Goal: Information Seeking & Learning: Learn about a topic

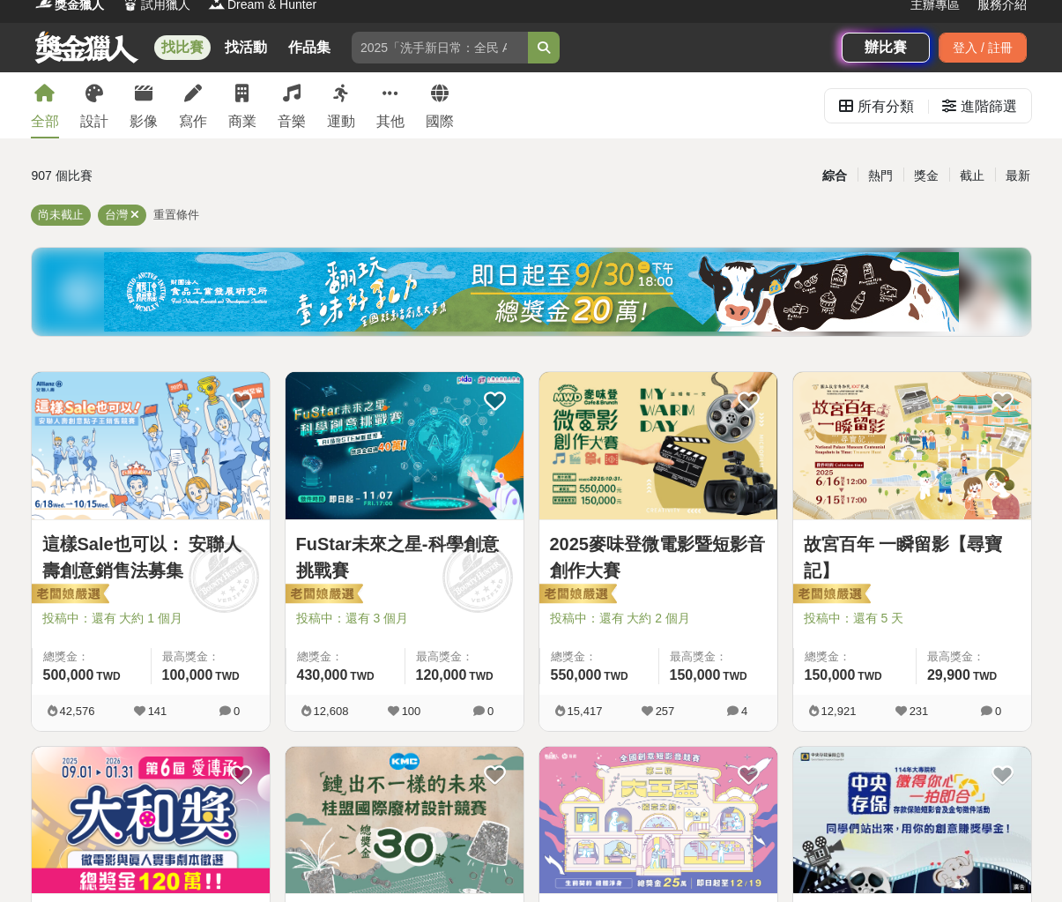
scroll to position [16, 0]
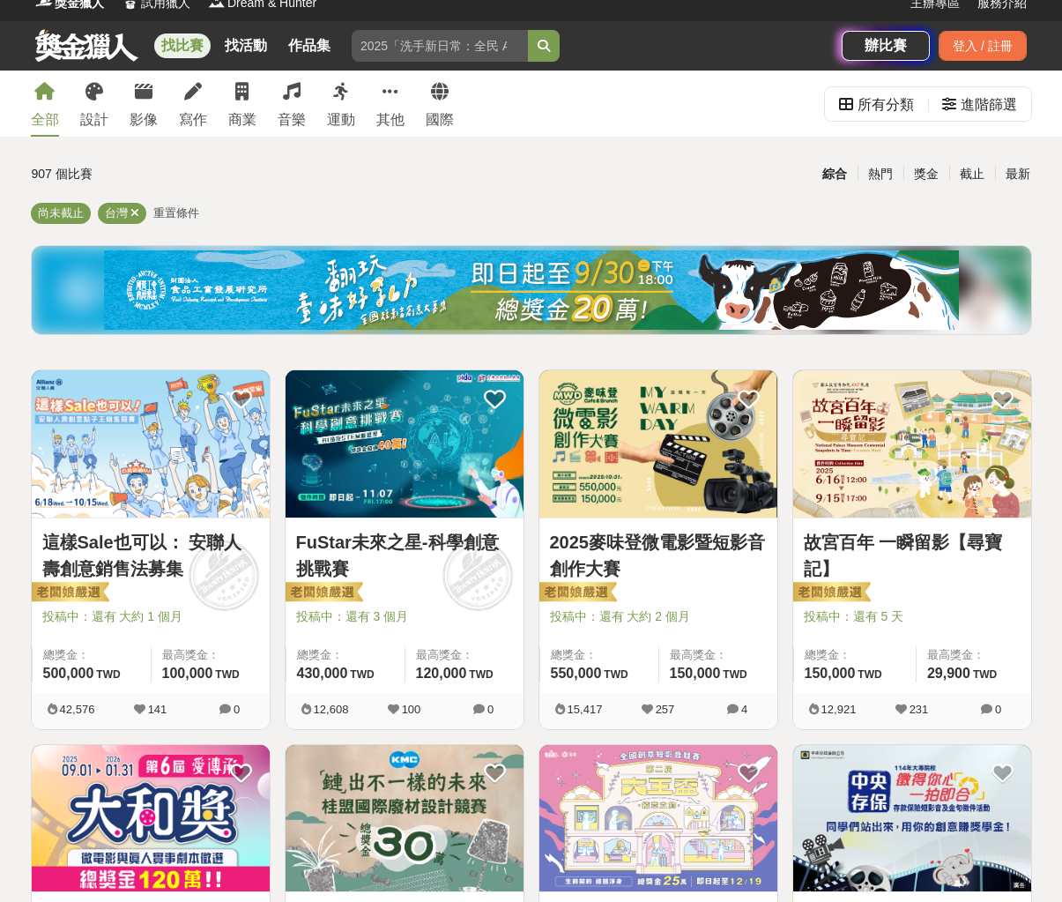
click at [167, 212] on span "重置條件" at bounding box center [176, 212] width 46 height 13
click at [956, 108] on div "進階篩選" at bounding box center [979, 104] width 75 height 35
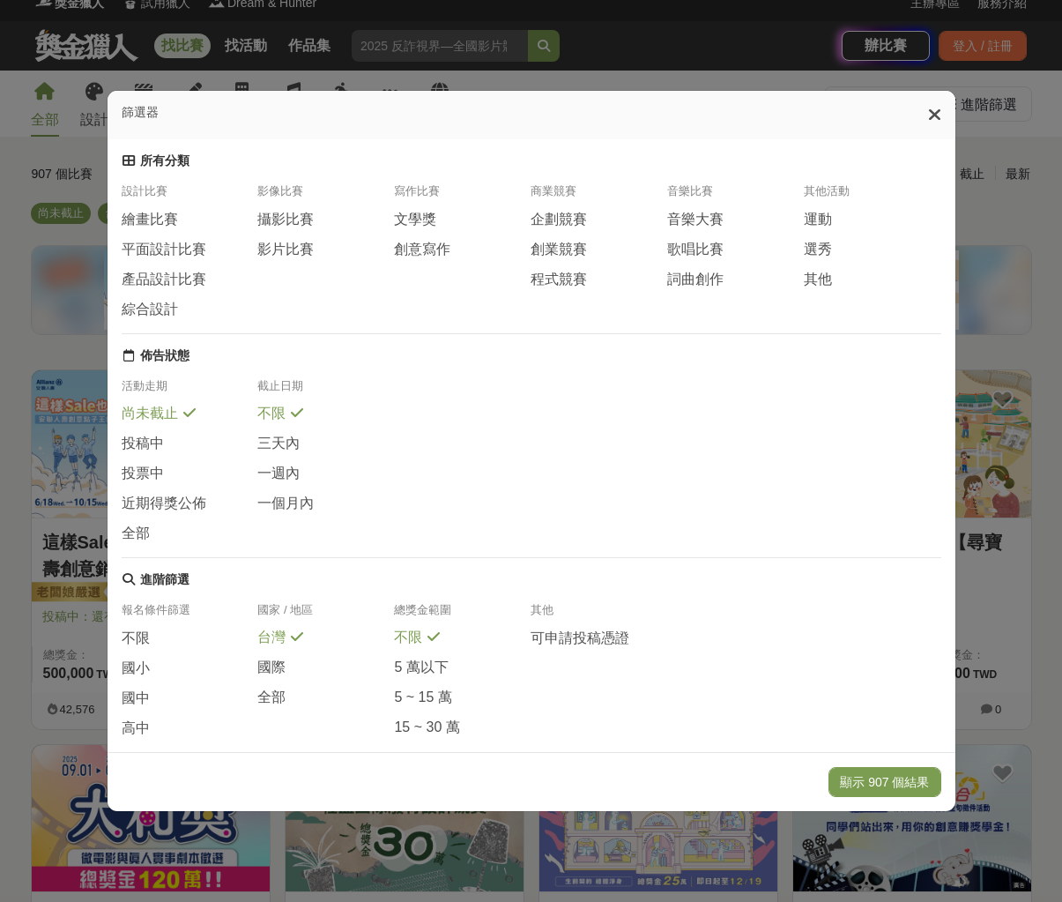
scroll to position [102, 0]
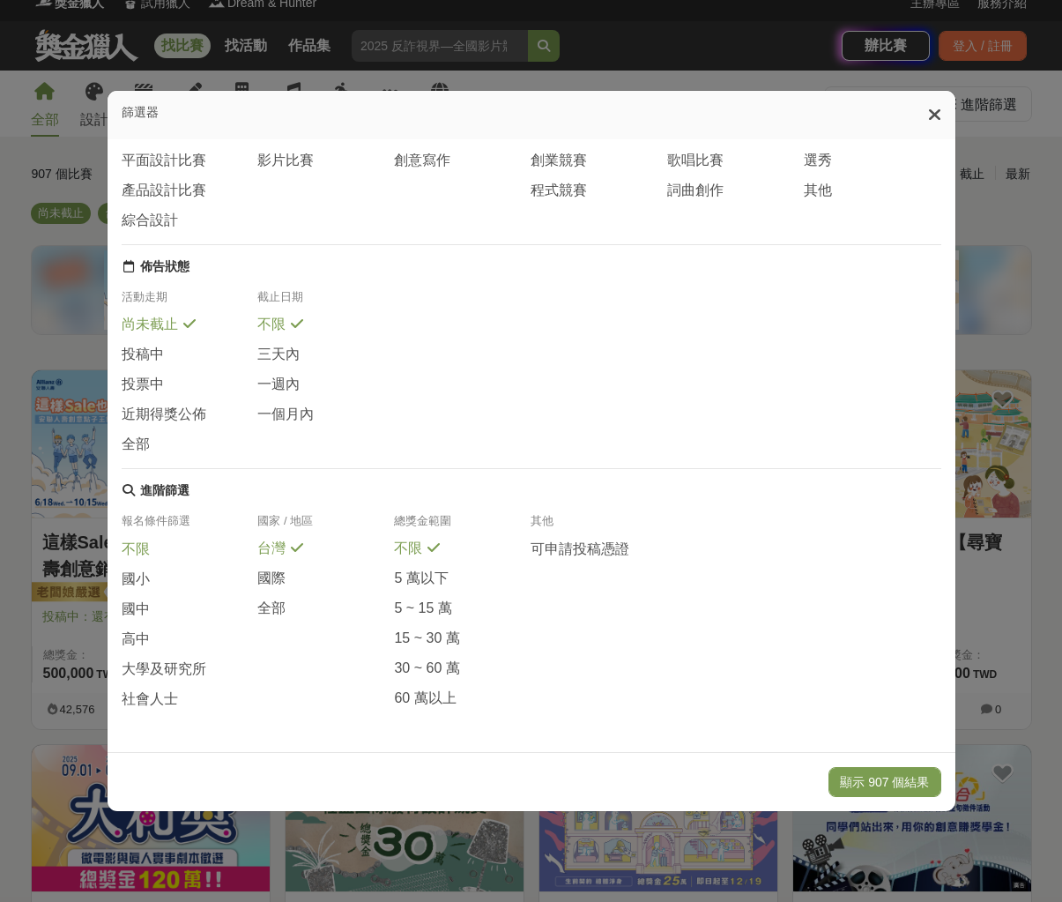
click at [144, 545] on span "不限" at bounding box center [136, 549] width 28 height 19
click at [274, 603] on span "全部" at bounding box center [271, 609] width 28 height 19
click at [984, 536] on div "篩選器 所有分類 設計比賽 繪畫比賽 平面設計比賽 產品設計比賽 綜合設計 影像比賽 攝影比賽 影片比賽 寫作比賽 文學獎 創意寫作 商業競賽 企劃競賽 創業…" at bounding box center [531, 451] width 1062 height 902
drag, startPoint x: 936, startPoint y: 124, endPoint x: 925, endPoint y: 123, distance: 11.6
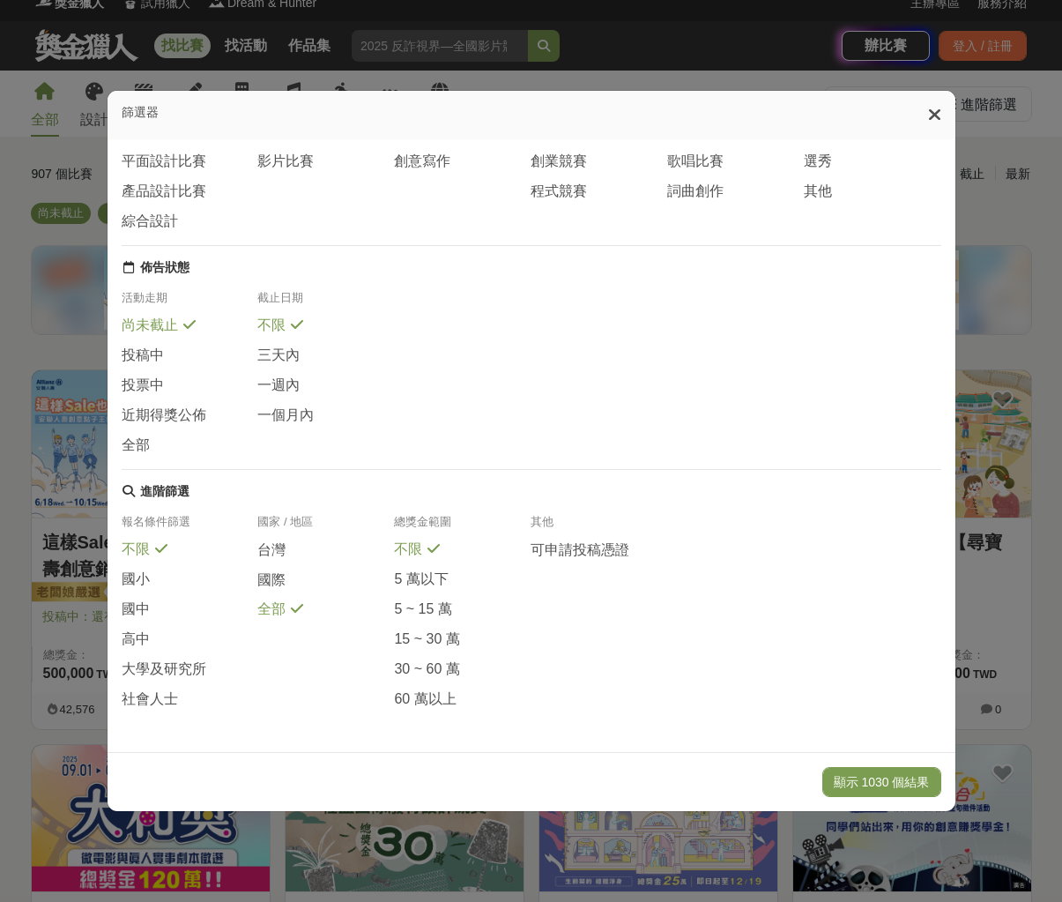
click at [936, 124] on div at bounding box center [934, 115] width 13 height 20
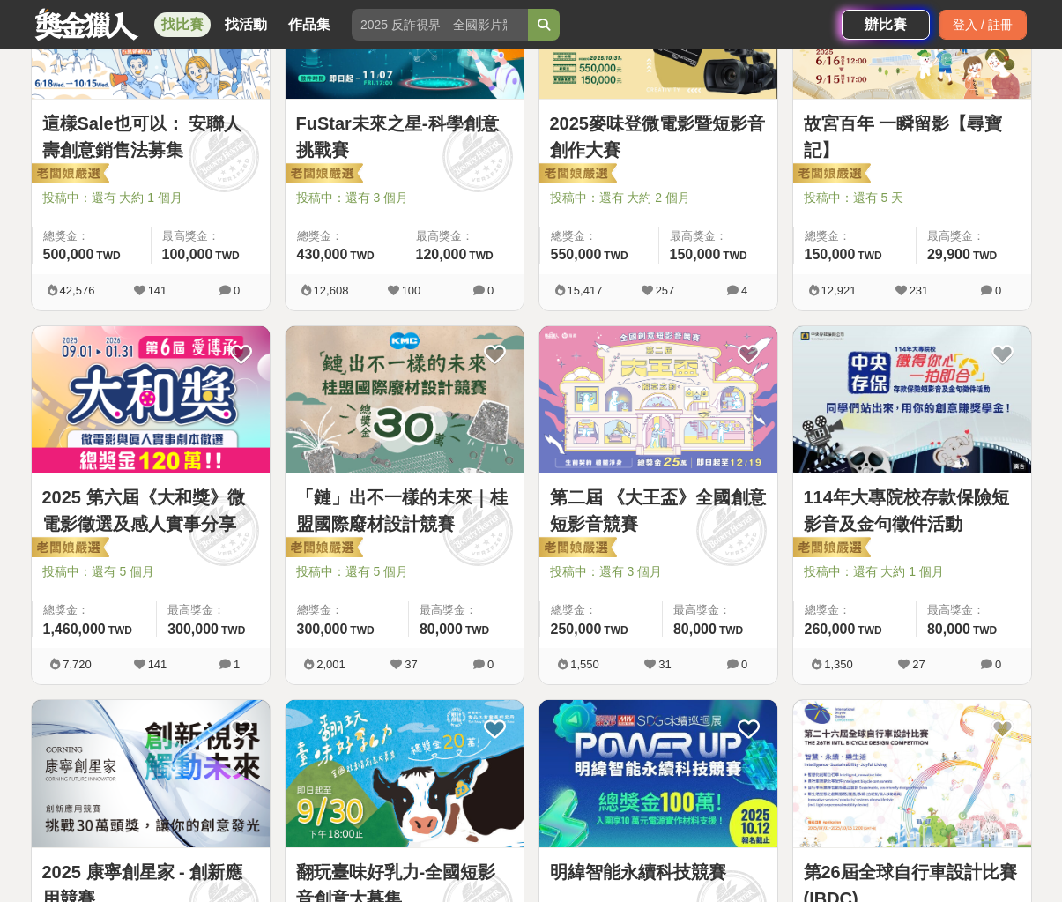
scroll to position [402, 0]
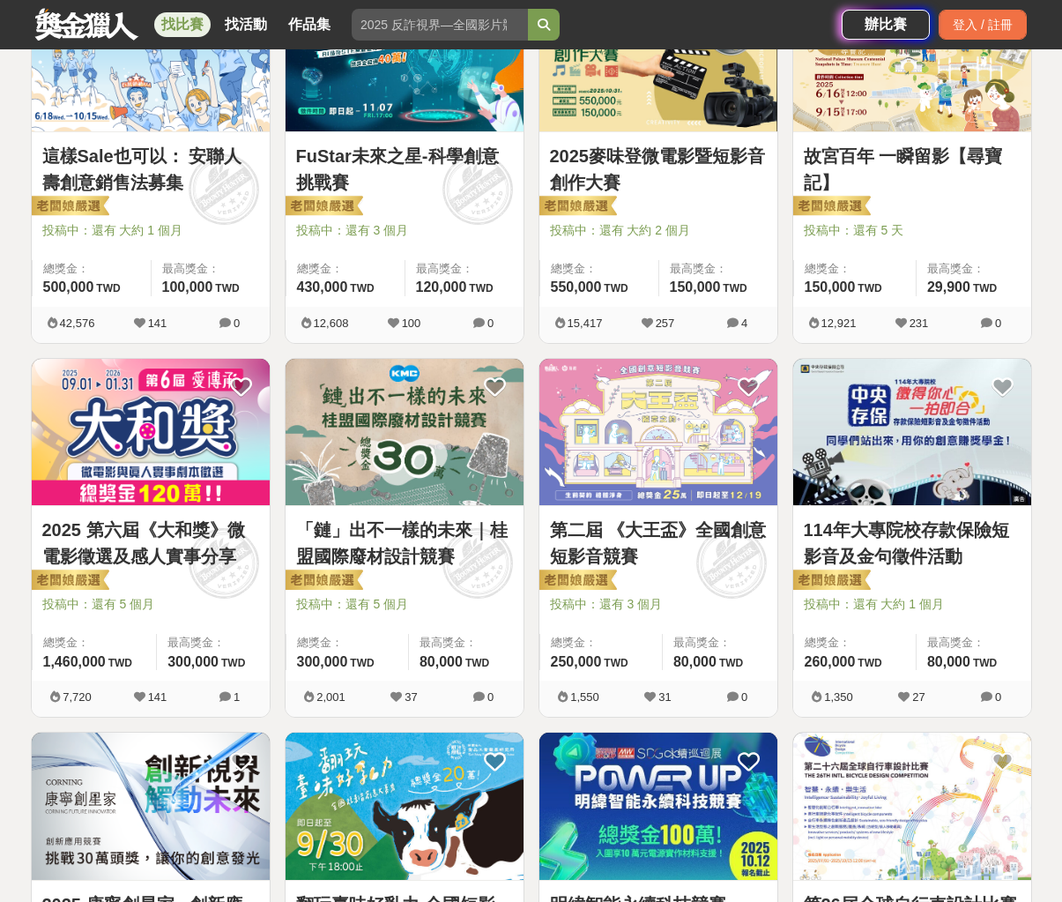
click at [366, 471] on img at bounding box center [405, 432] width 238 height 147
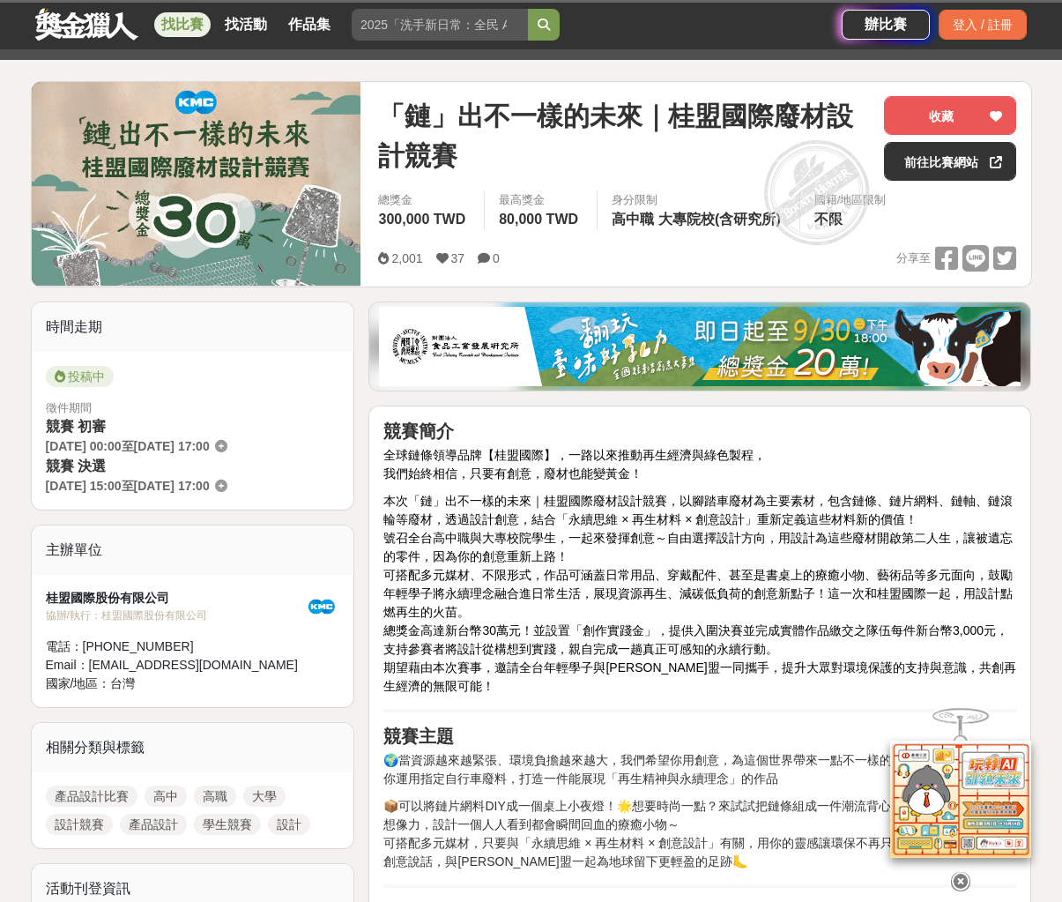
scroll to position [186, 0]
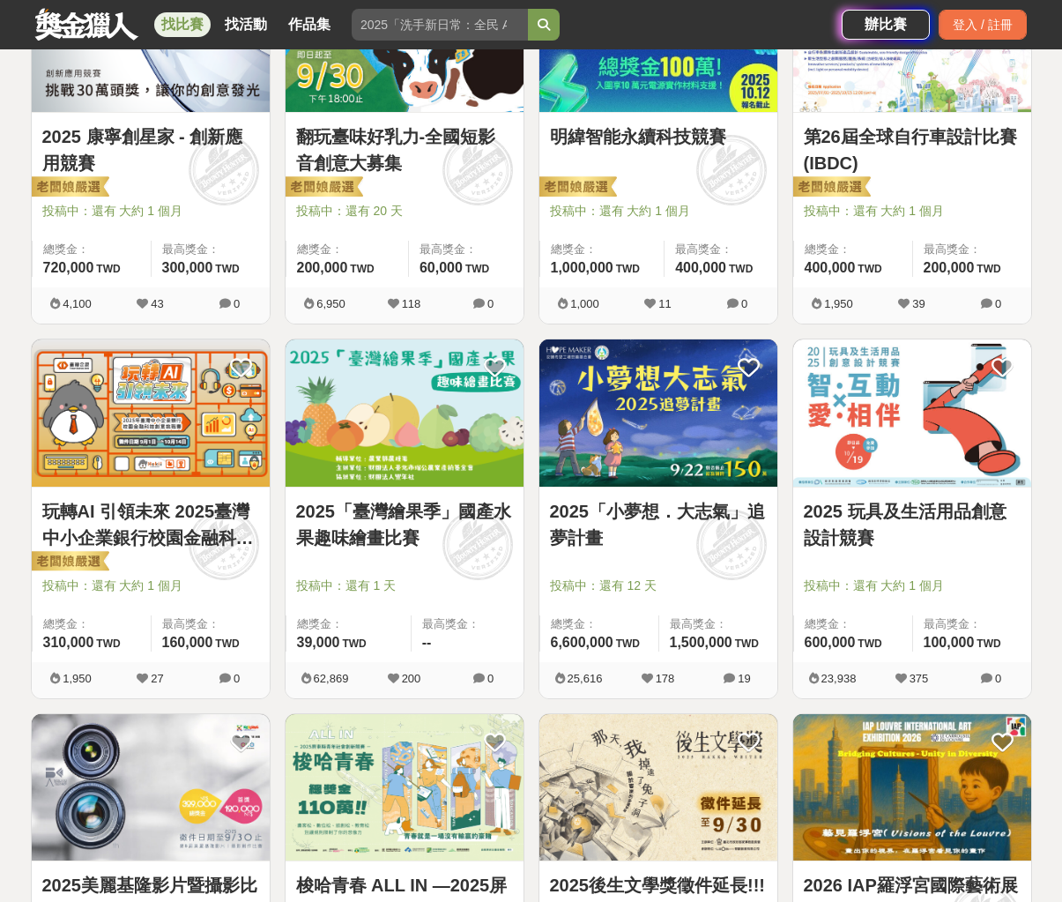
scroll to position [840, 0]
